Goal: Task Accomplishment & Management: Use online tool/utility

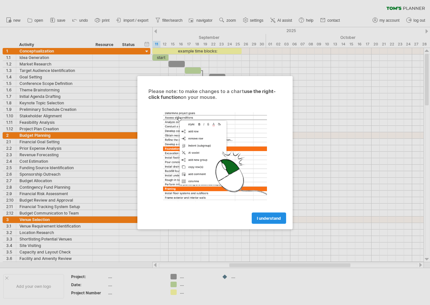
click at [266, 219] on span "I understand" at bounding box center [269, 218] width 24 height 5
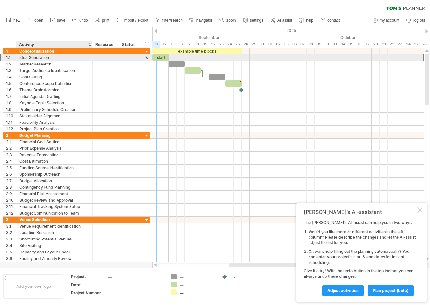
click at [34, 59] on div "Idea Generation" at bounding box center [53, 58] width 69 height 6
click at [38, 49] on div "Conceptualization" at bounding box center [53, 51] width 69 height 6
click at [31, 57] on div "Idea Generation" at bounding box center [53, 58] width 69 height 6
click at [32, 62] on div "Market Research" at bounding box center [53, 64] width 69 height 6
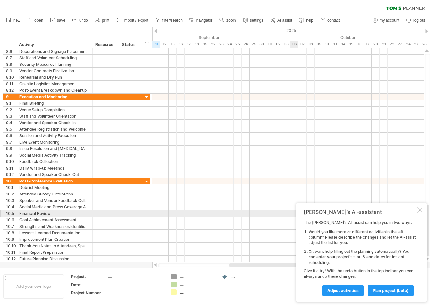
click at [422, 211] on div "[PERSON_NAME]'s AI-assistant The [PERSON_NAME]'s AI-assist can help you in two …" at bounding box center [361, 252] width 130 height 99
click at [420, 212] on div at bounding box center [419, 210] width 5 height 5
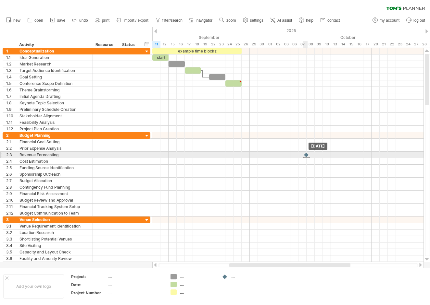
drag, startPoint x: 241, startPoint y: 90, endPoint x: 304, endPoint y: 158, distance: 92.5
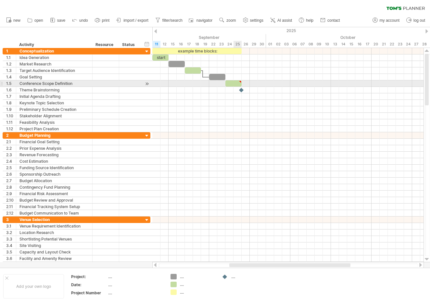
click at [237, 85] on div at bounding box center [233, 83] width 16 height 6
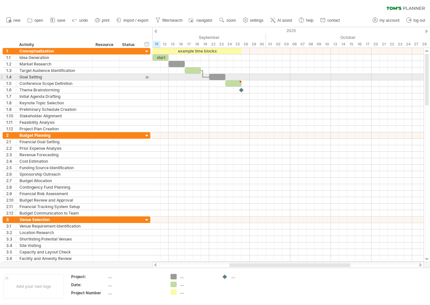
click at [145, 78] on div at bounding box center [147, 77] width 6 height 7
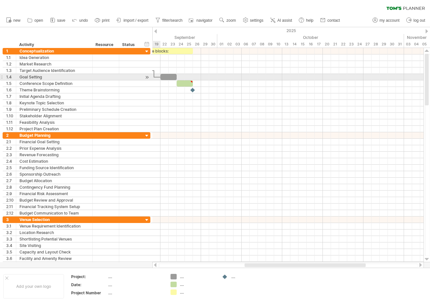
click at [145, 78] on div at bounding box center [147, 77] width 6 height 7
click at [124, 76] on div at bounding box center [129, 77] width 14 height 6
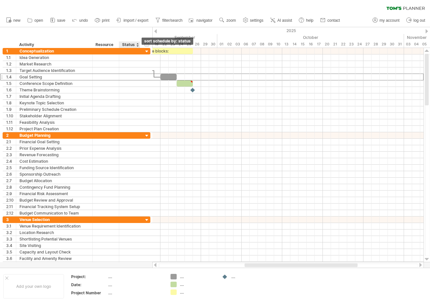
click at [138, 44] on div at bounding box center [137, 45] width 3 height 6
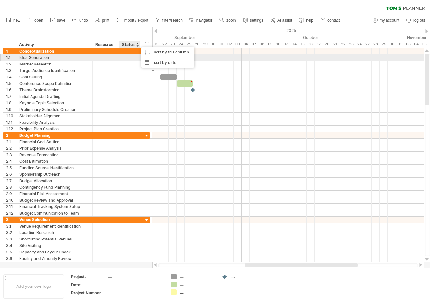
click at [129, 57] on div at bounding box center [129, 58] width 14 height 6
click at [124, 57] on input "text" at bounding box center [129, 58] width 14 height 6
click at [92, 59] on div "**********" at bounding box center [77, 57] width 148 height 7
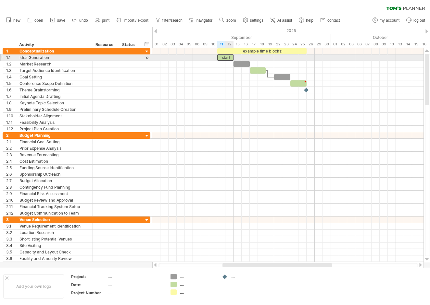
click at [225, 57] on div "start" at bounding box center [225, 58] width 16 height 6
click at [42, 58] on div "Idea Generation" at bounding box center [53, 58] width 69 height 6
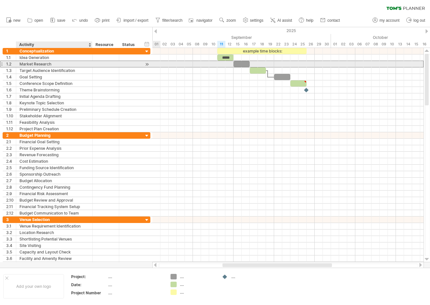
click at [43, 63] on div "Market Research" at bounding box center [53, 64] width 69 height 6
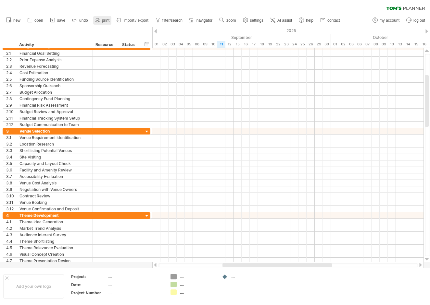
click at [108, 22] on span "print" at bounding box center [105, 20] width 7 height 5
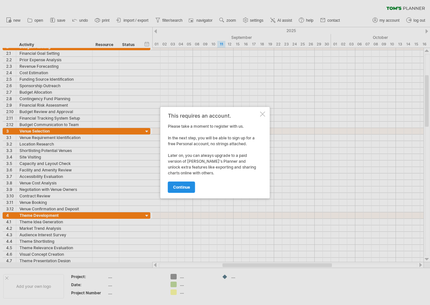
click at [179, 182] on link "continue" at bounding box center [181, 187] width 27 height 11
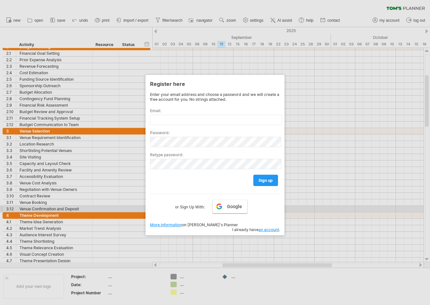
click at [223, 207] on link "Google" at bounding box center [229, 207] width 35 height 14
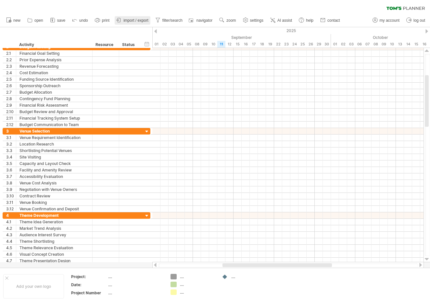
click at [145, 19] on span "import / export" at bounding box center [135, 20] width 25 height 5
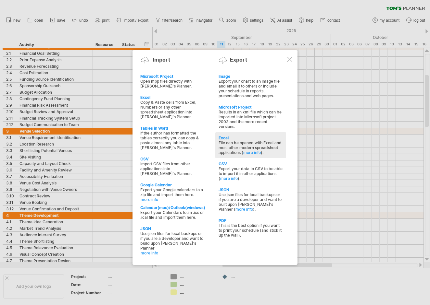
click at [237, 141] on div "File can be opened with Excel and most other modern spreadsheet applications ( …" at bounding box center [250, 148] width 64 height 15
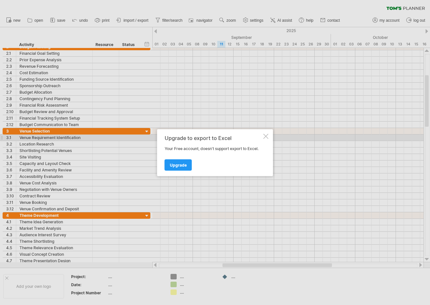
click at [267, 137] on div at bounding box center [265, 136] width 5 height 5
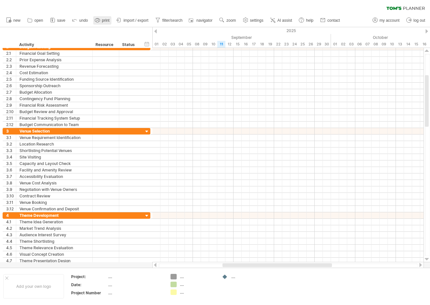
click at [107, 20] on span "print" at bounding box center [105, 20] width 7 height 5
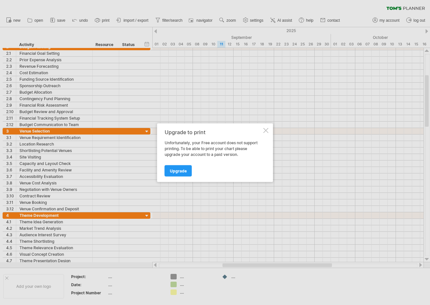
click at [207, 157] on div "Upgrade to print Unfortunately, your Free account does not support printing. To…" at bounding box center [213, 152] width 97 height 47
click at [268, 131] on div at bounding box center [265, 130] width 5 height 5
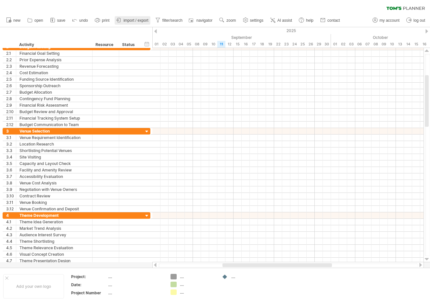
click at [141, 18] on link "import / export" at bounding box center [133, 20] width 36 height 8
